Goal: Task Accomplishment & Management: Manage account settings

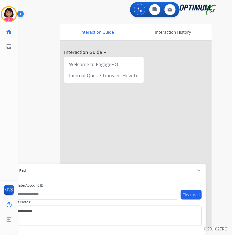
click at [148, 181] on div "Clear pad Candidate/Account ID: Contact Notes:" at bounding box center [104, 206] width 203 height 58
click at [9, 15] on img at bounding box center [9, 14] width 14 height 14
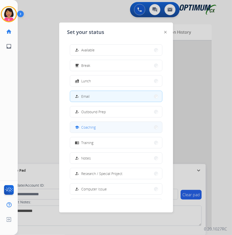
scroll to position [48, 0]
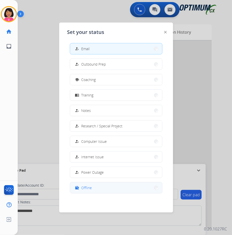
click at [124, 190] on button "work_off Offline" at bounding box center [116, 187] width 92 height 11
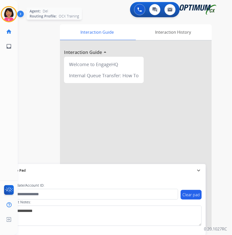
click at [8, 15] on img at bounding box center [9, 14] width 14 height 14
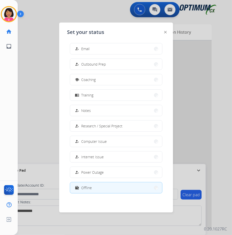
click at [114, 190] on button "work_off Offline" at bounding box center [116, 187] width 92 height 11
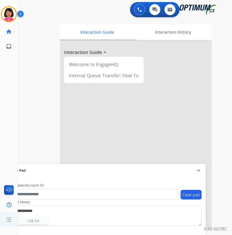
click at [8, 220] on img at bounding box center [8, 220] width 9 height 10
click at [7, 221] on img at bounding box center [8, 220] width 9 height 10
